Goal: Book appointment/travel/reservation

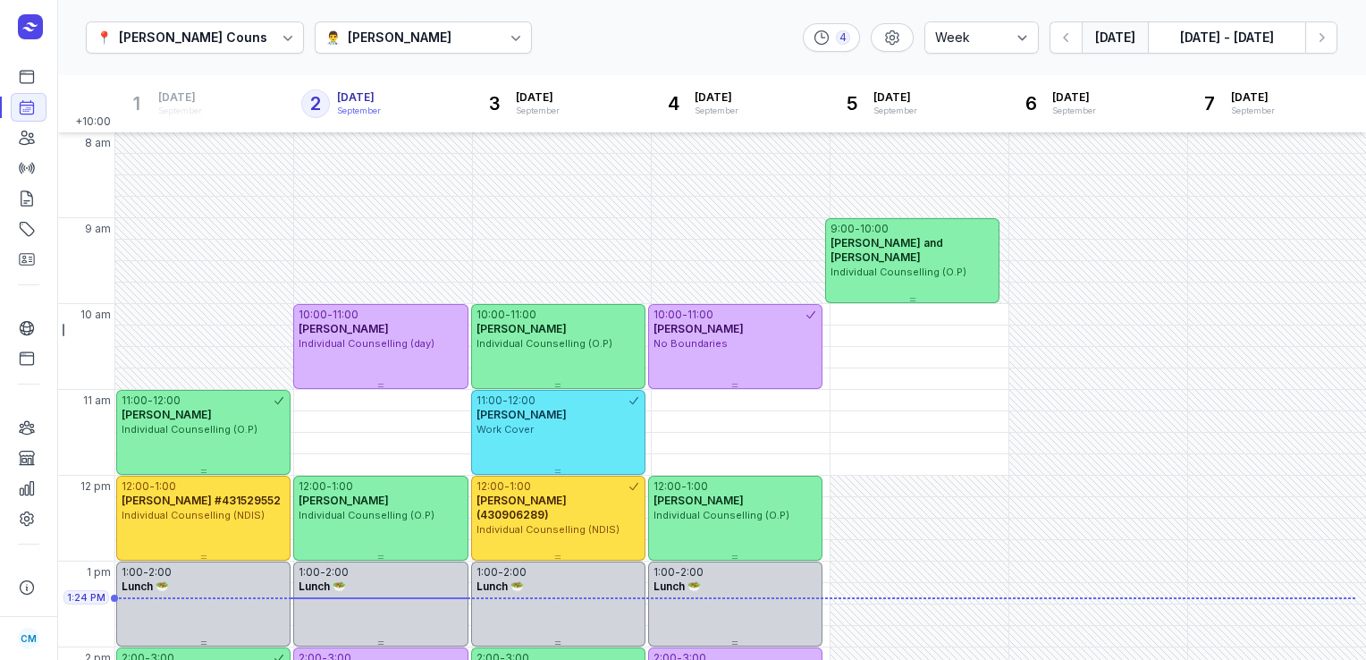
select select "week"
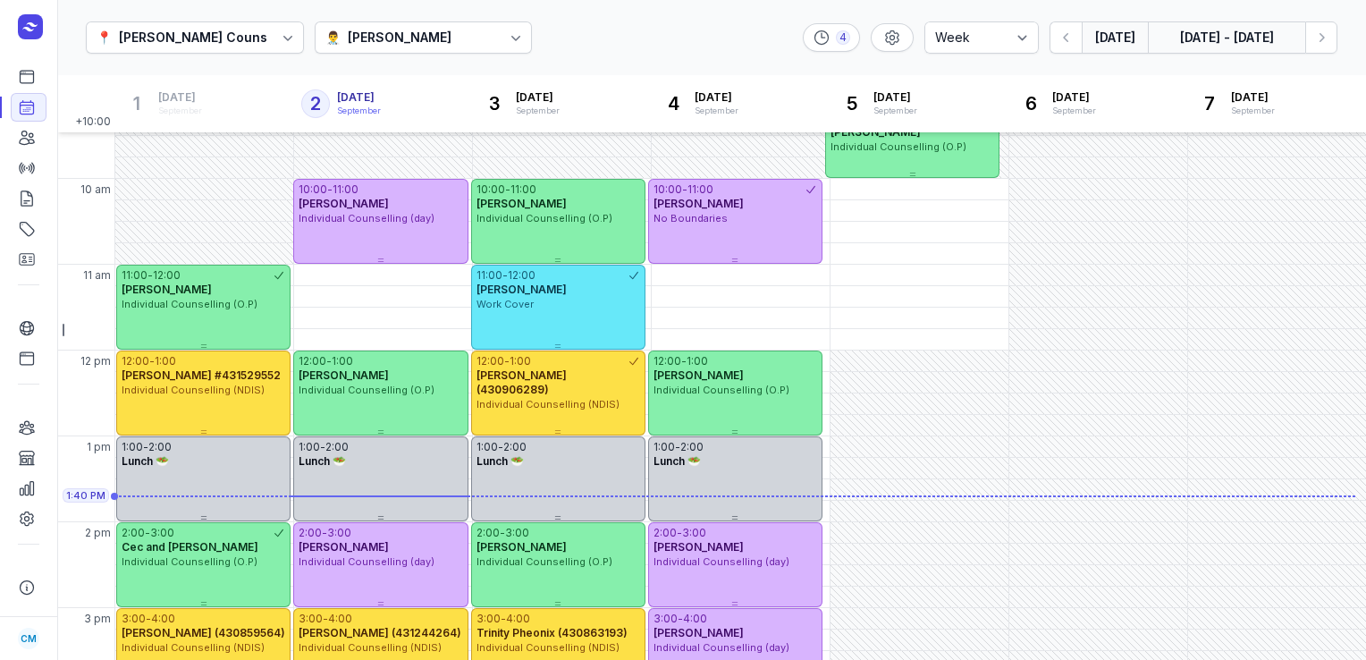
click at [1238, 44] on button "[DATE] - [DATE]" at bounding box center [1226, 37] width 157 height 32
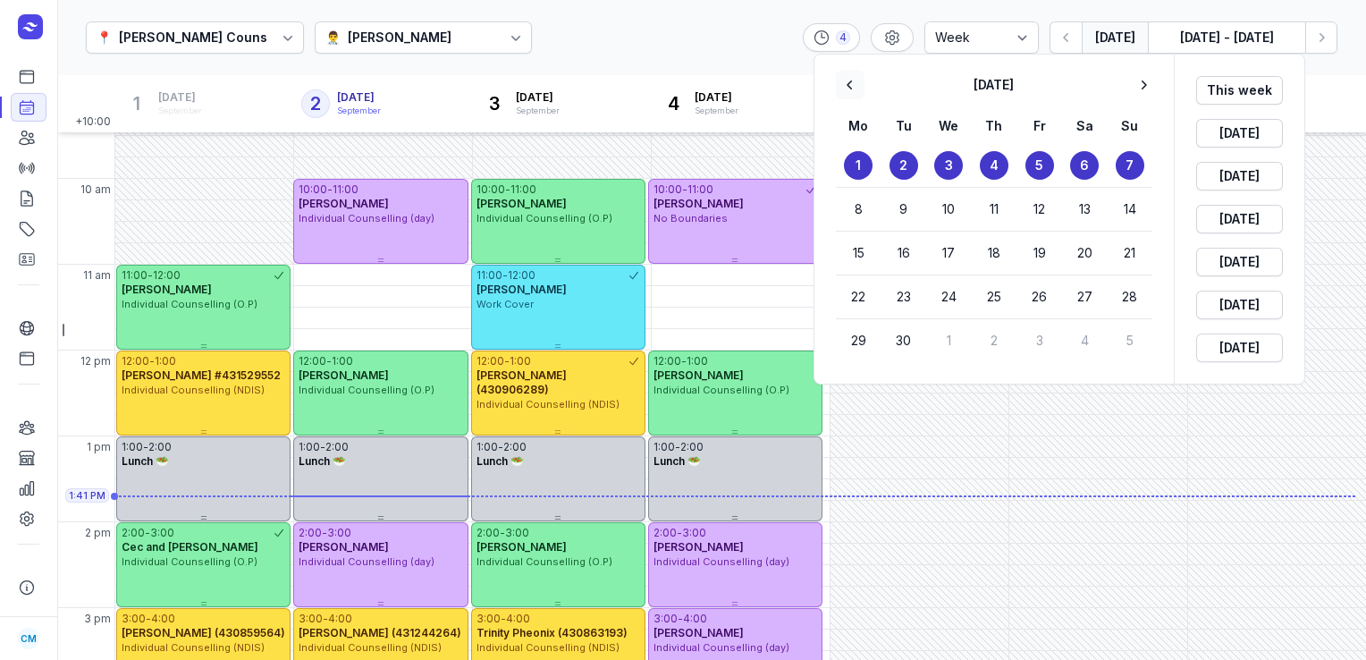
click at [847, 91] on icon "button" at bounding box center [851, 85] width 18 height 18
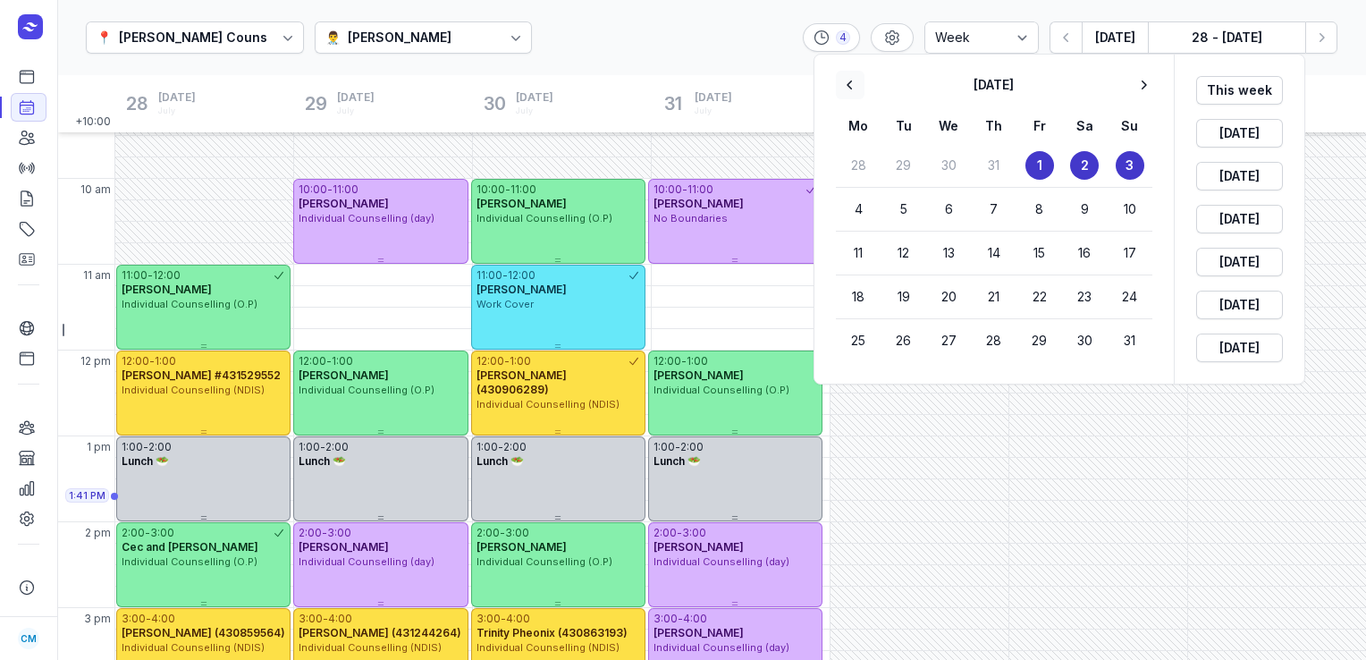
click at [847, 91] on icon "button" at bounding box center [851, 85] width 18 height 18
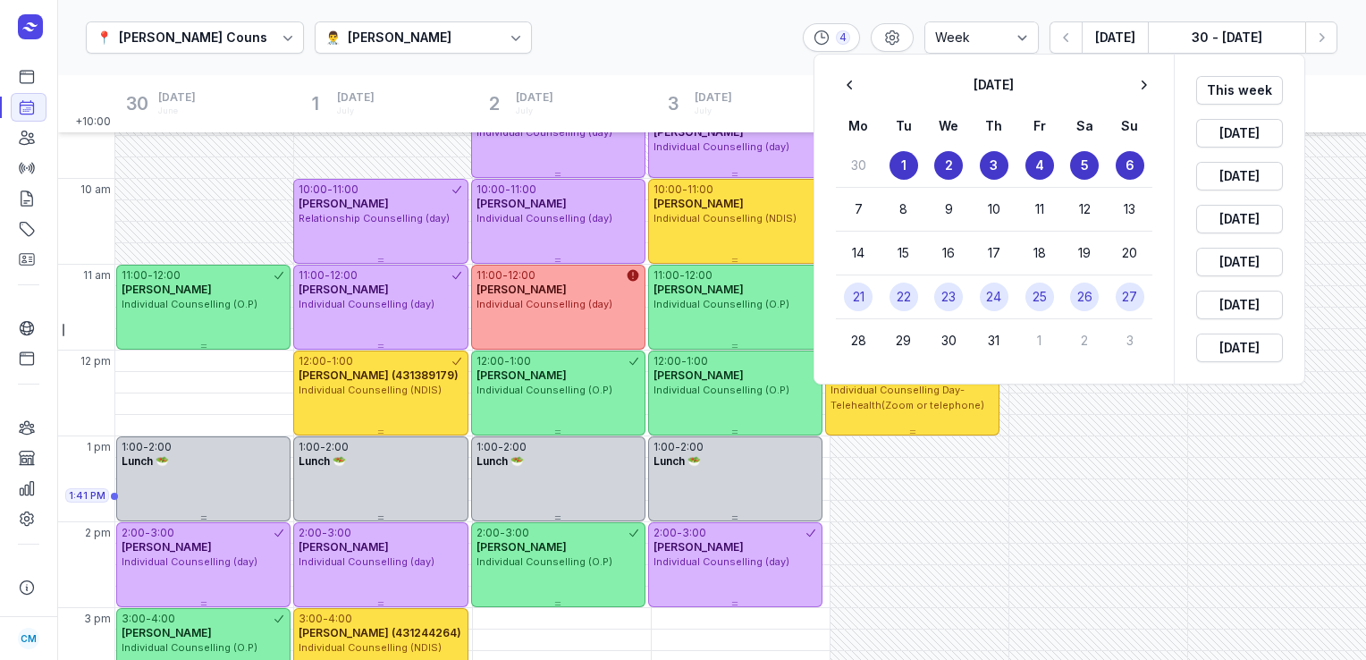
click at [906, 293] on time "22" at bounding box center [904, 297] width 14 height 18
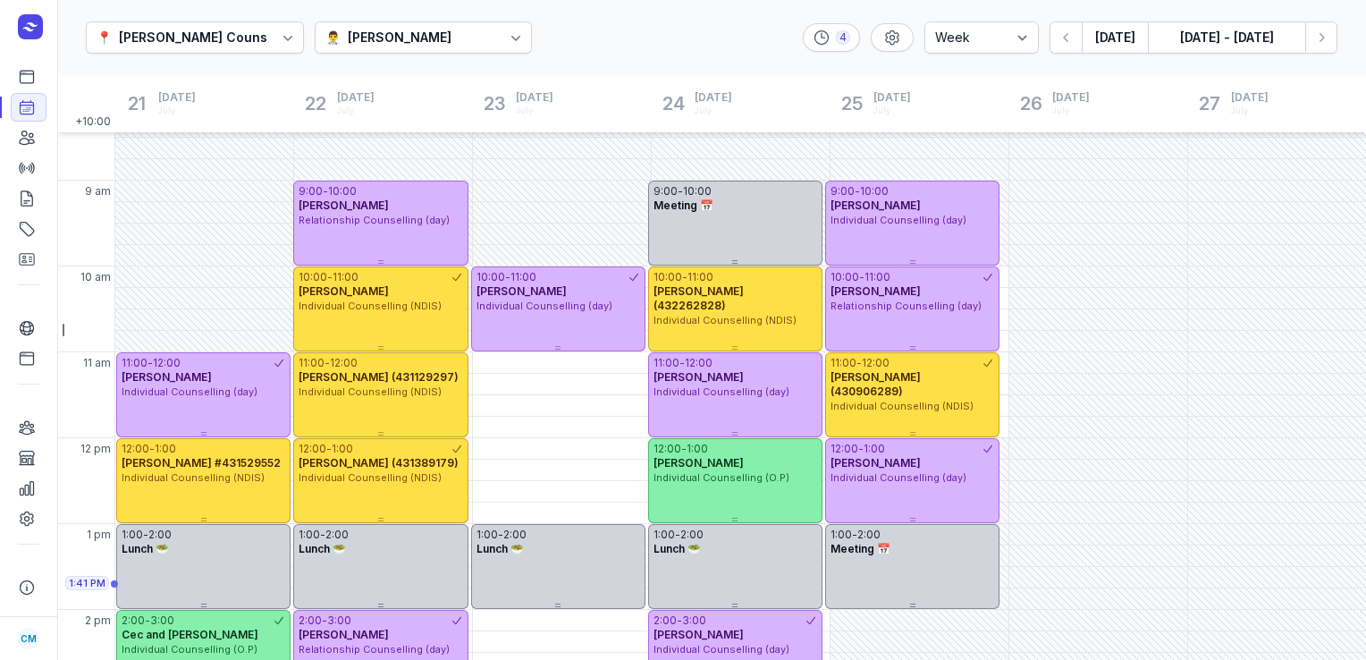
scroll to position [36, 0]
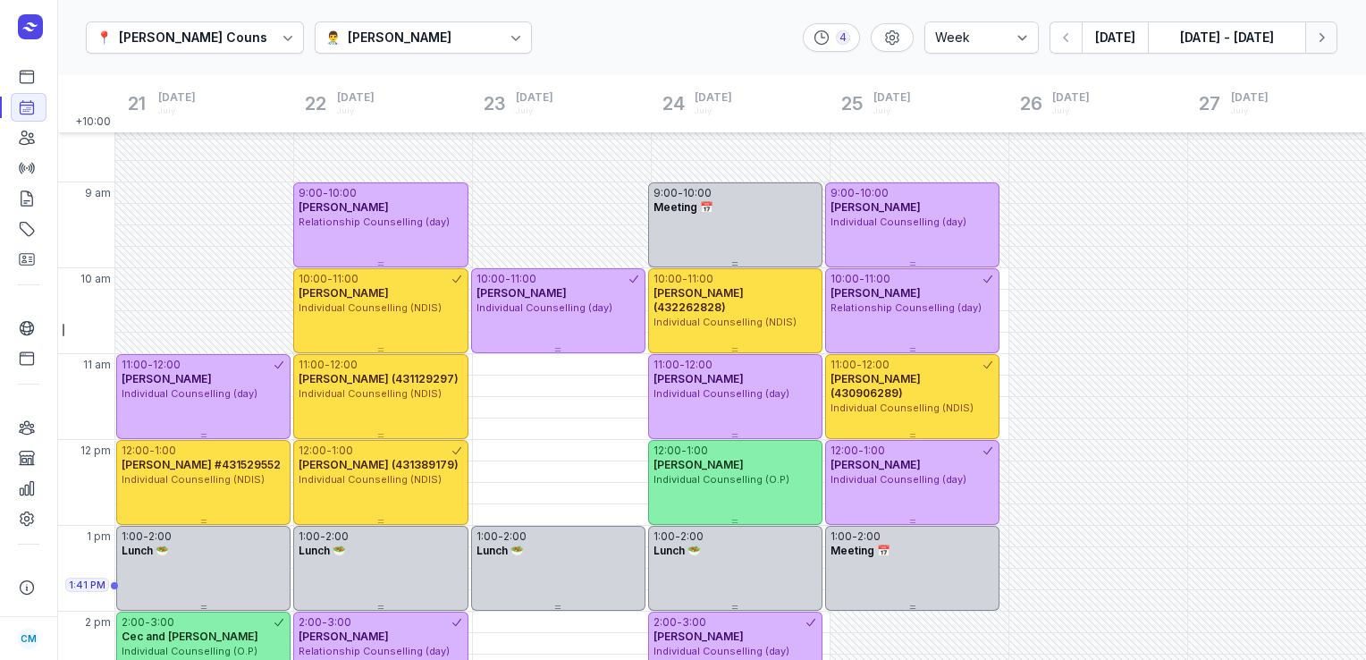
click at [1316, 43] on icon "button" at bounding box center [1322, 38] width 18 height 18
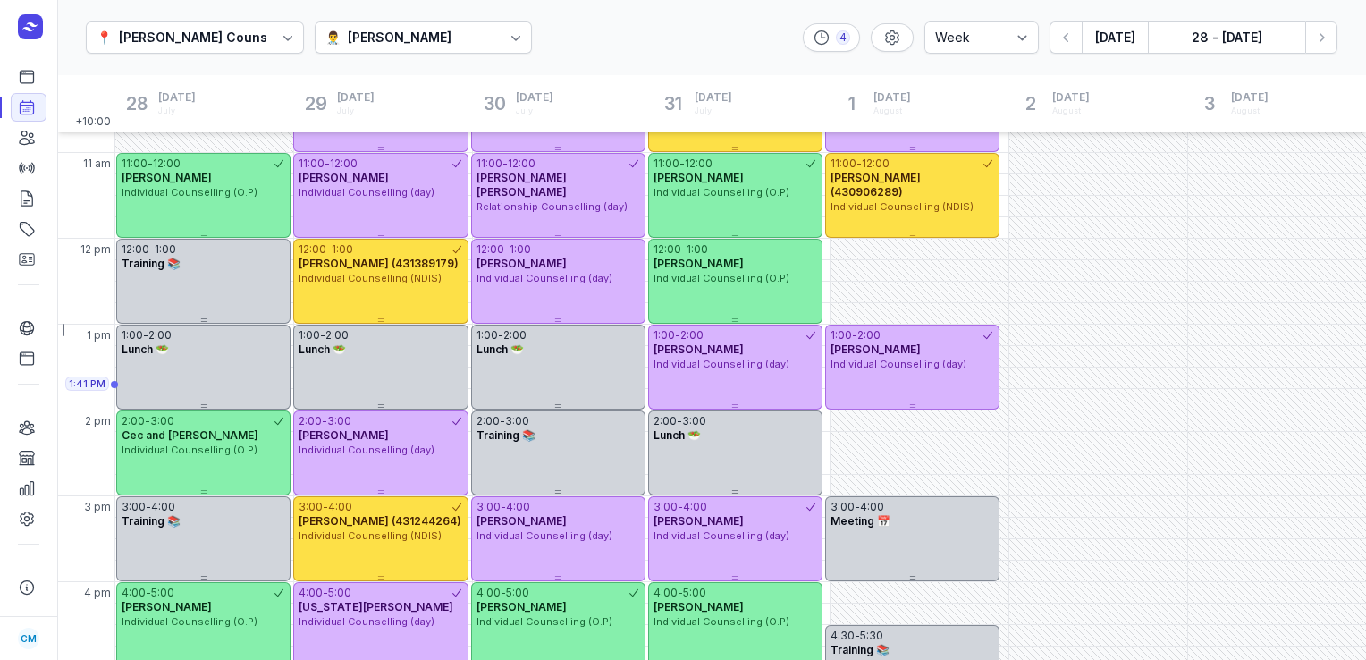
scroll to position [224, 0]
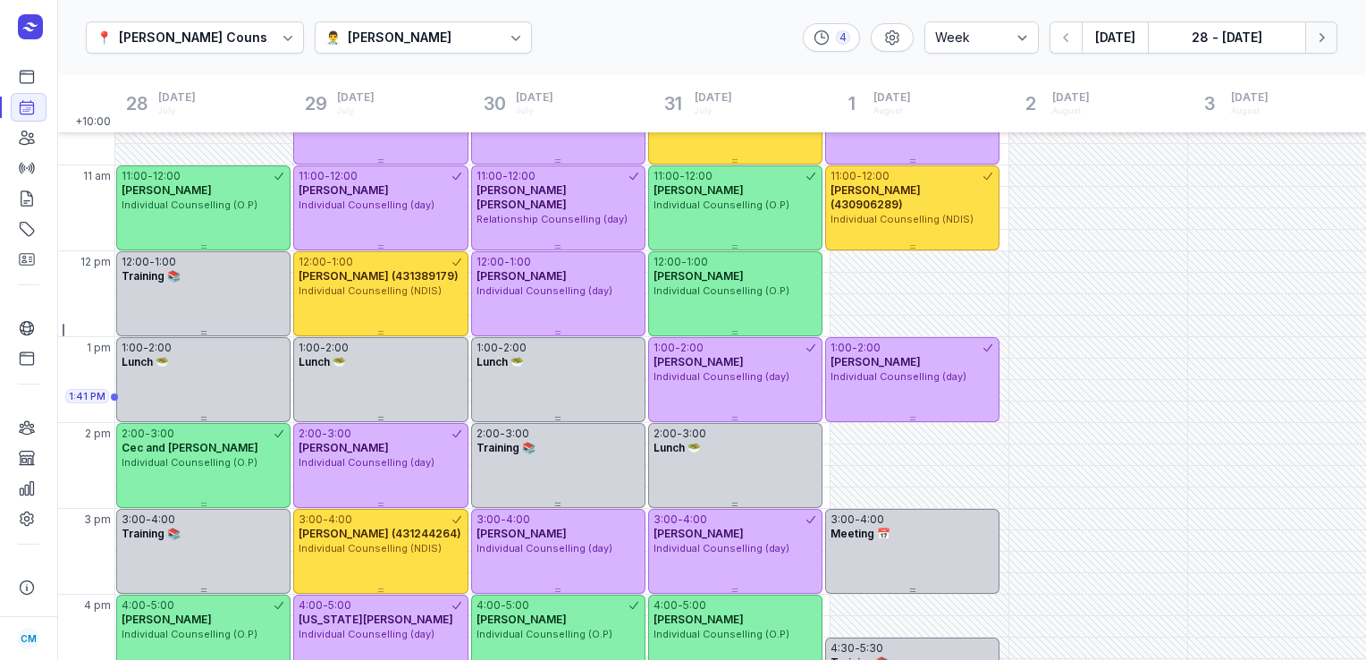
click at [1327, 39] on icon "button" at bounding box center [1322, 38] width 18 height 18
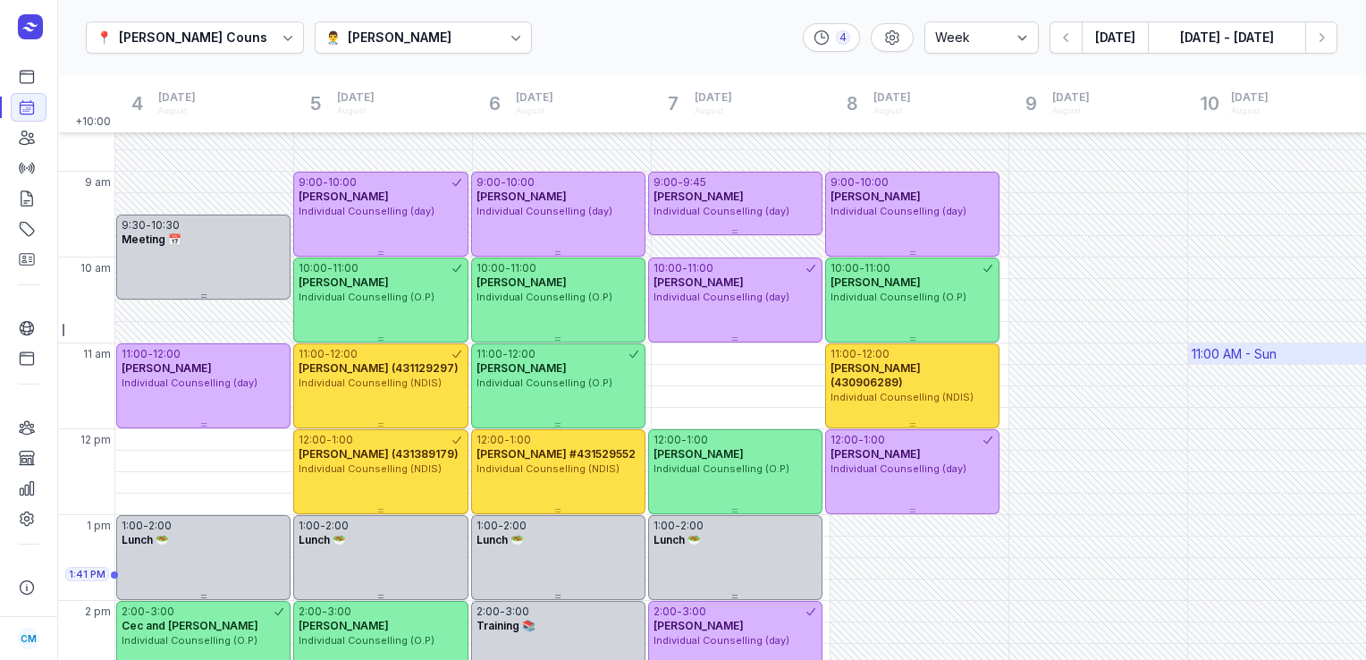
scroll to position [46, 0]
click at [1121, 39] on button "[DATE]" at bounding box center [1115, 37] width 66 height 32
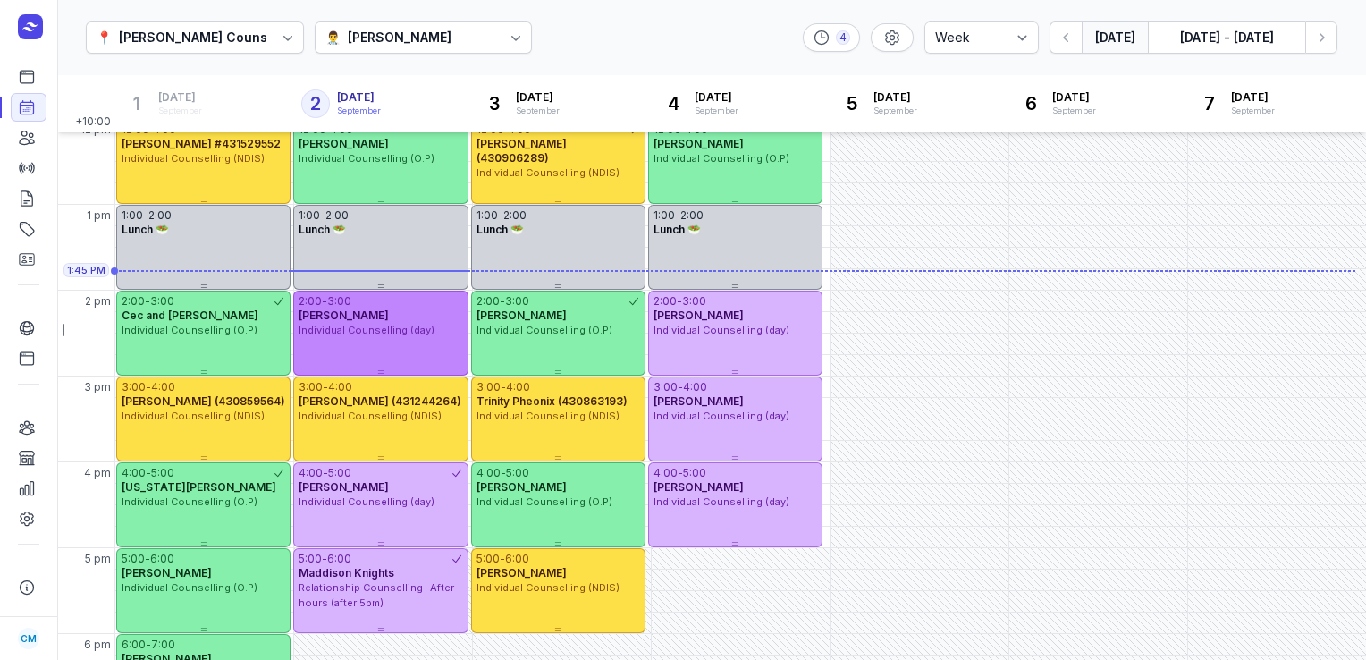
scroll to position [356, 0]
